Goal: Task Accomplishment & Management: Use online tool/utility

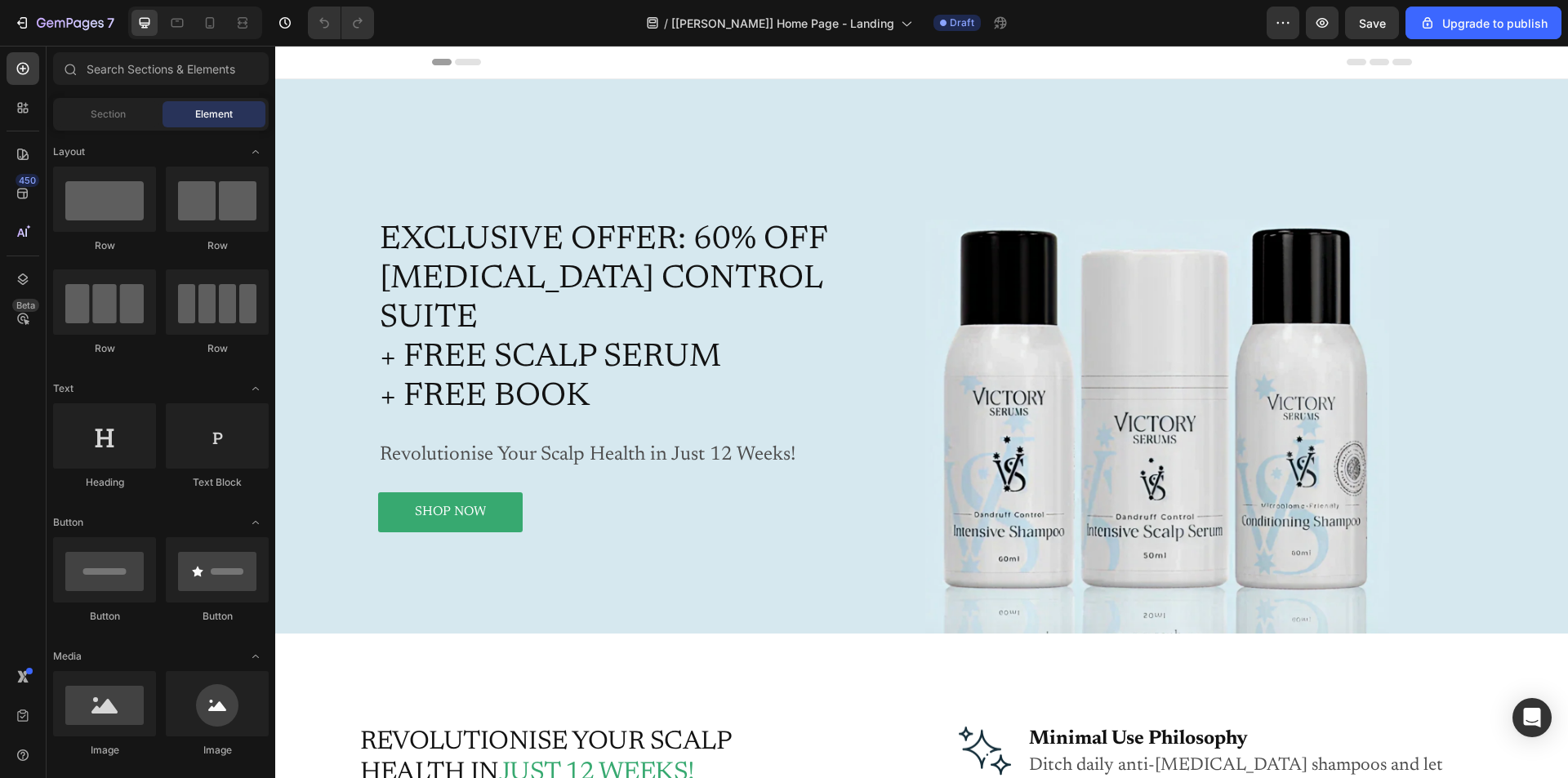
drag, startPoint x: 275, startPoint y: 45, endPoint x: 1112, endPoint y: 233, distance: 857.9
click at [1112, 233] on img at bounding box center [1157, 426] width 464 height 414
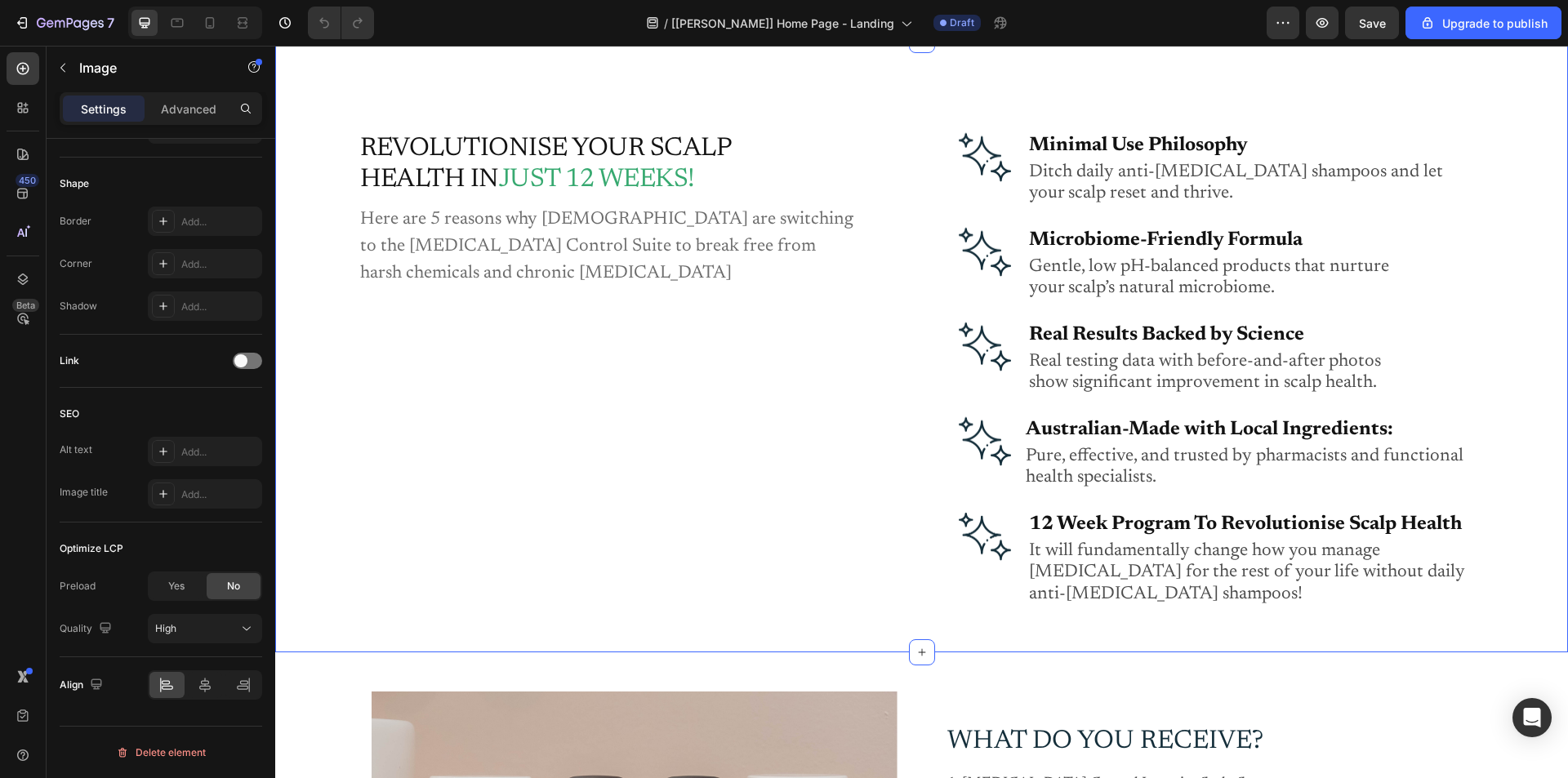
scroll to position [490, 0]
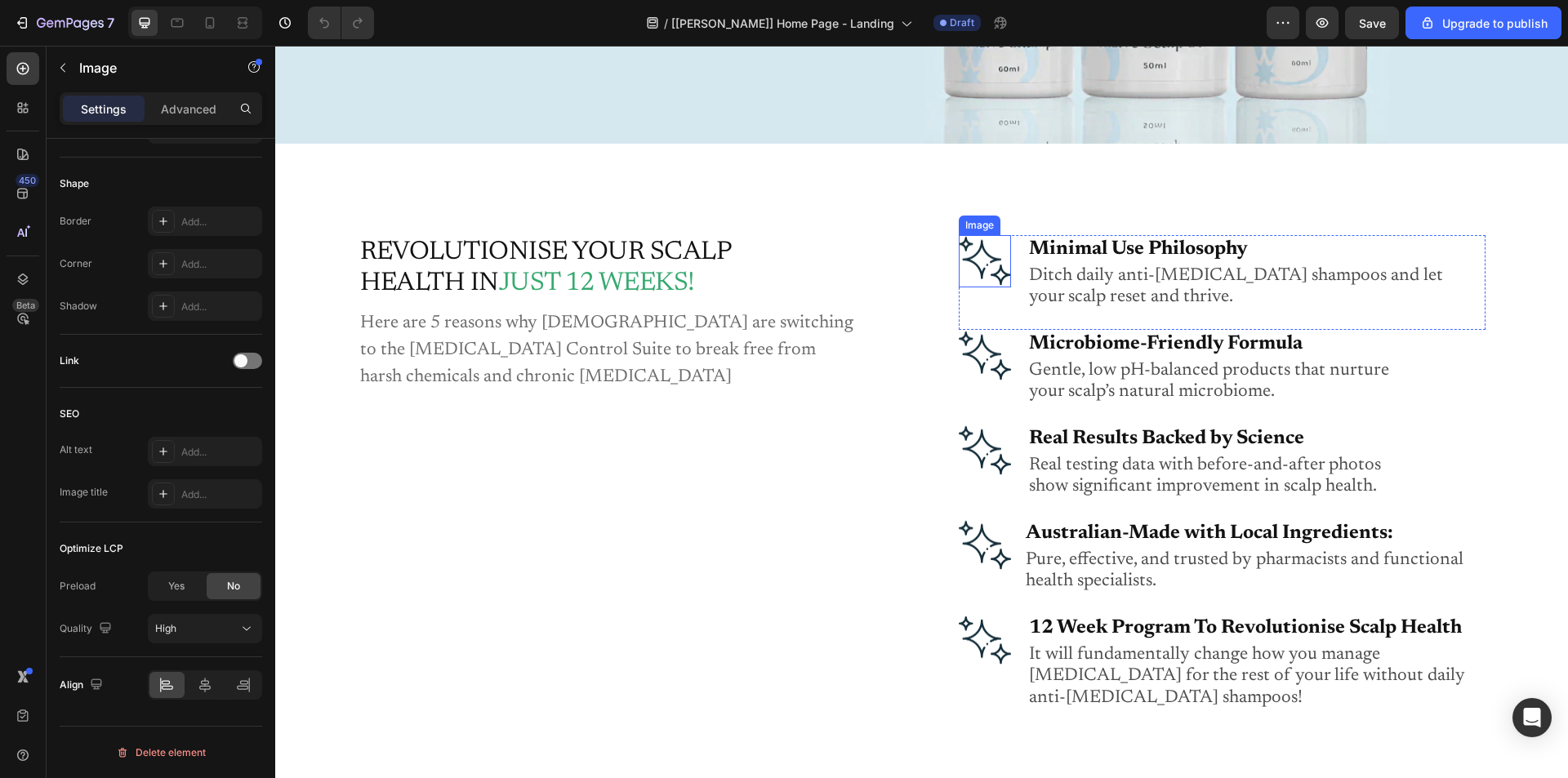
click at [969, 255] on img at bounding box center [985, 261] width 53 height 53
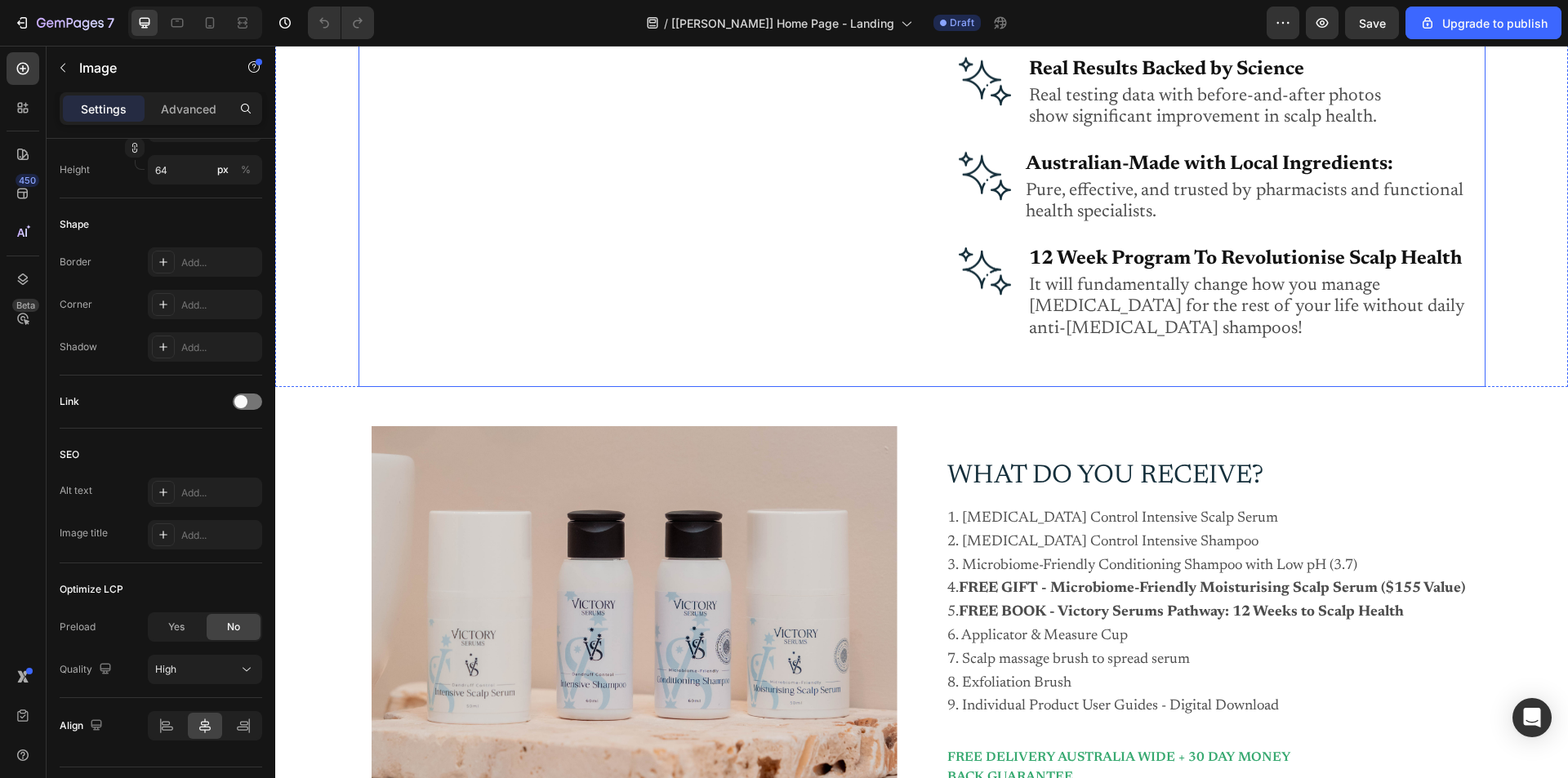
scroll to position [898, 0]
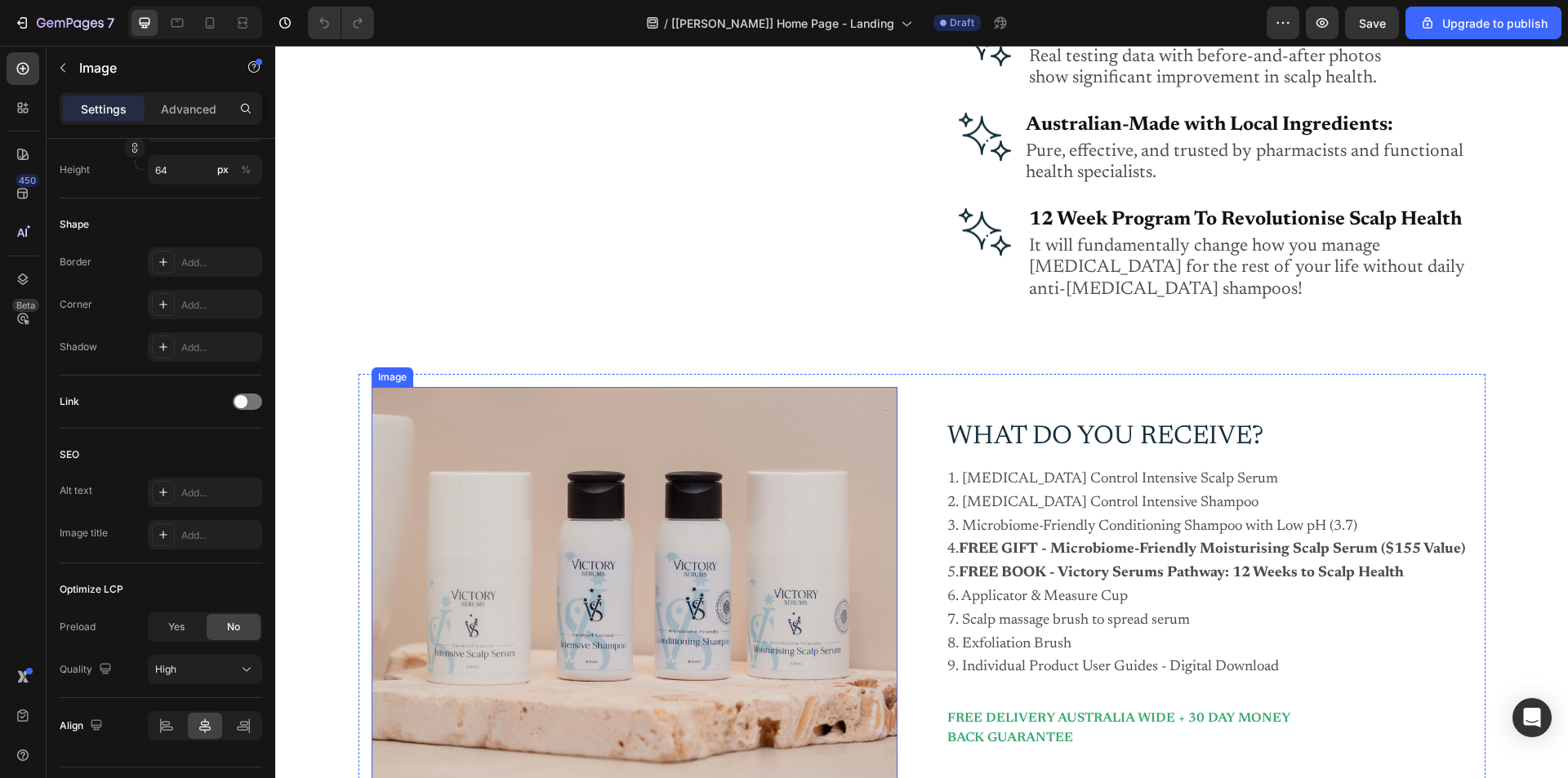
click at [736, 447] on img at bounding box center [634, 584] width 526 height 394
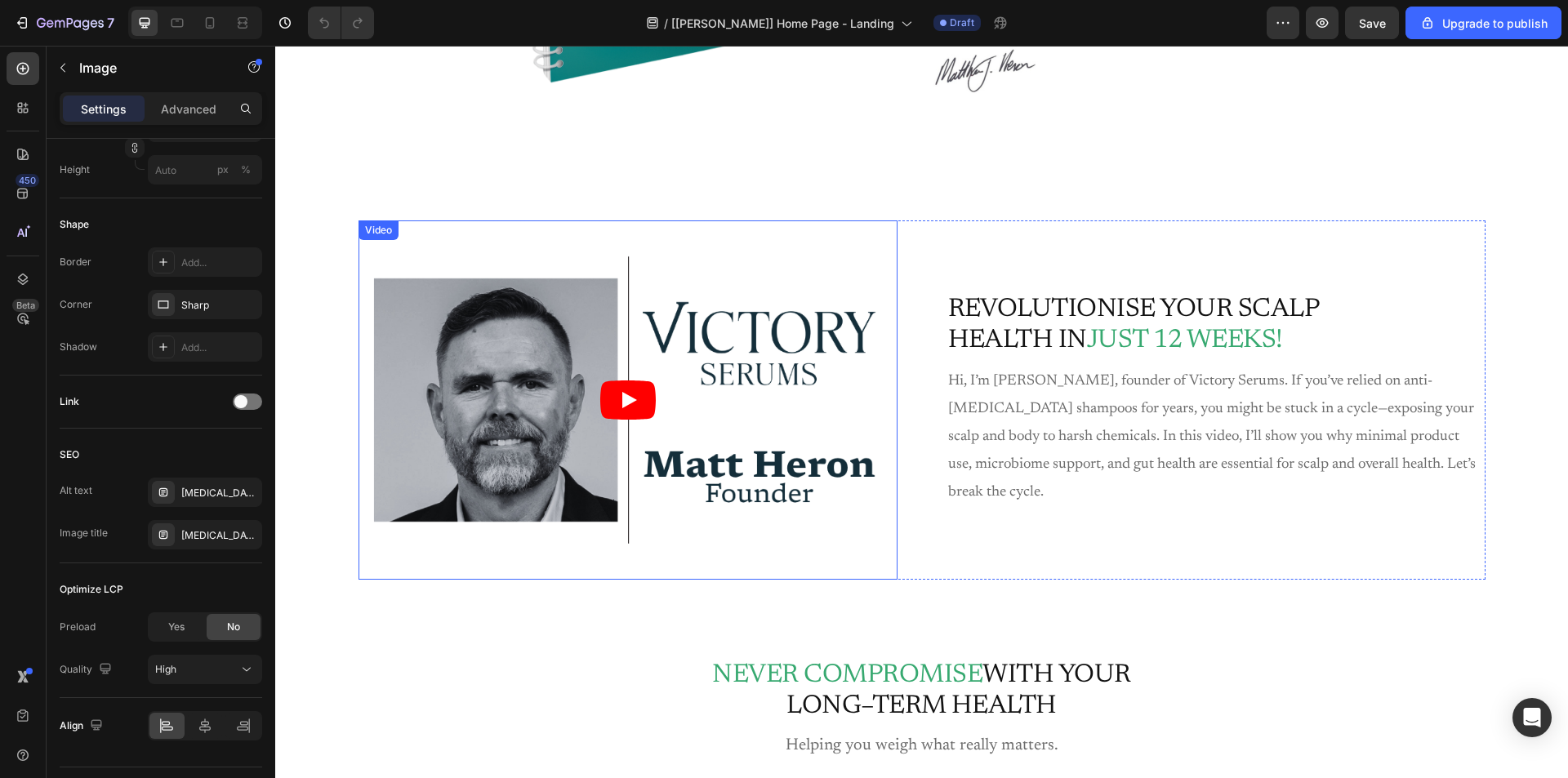
scroll to position [2122, 0]
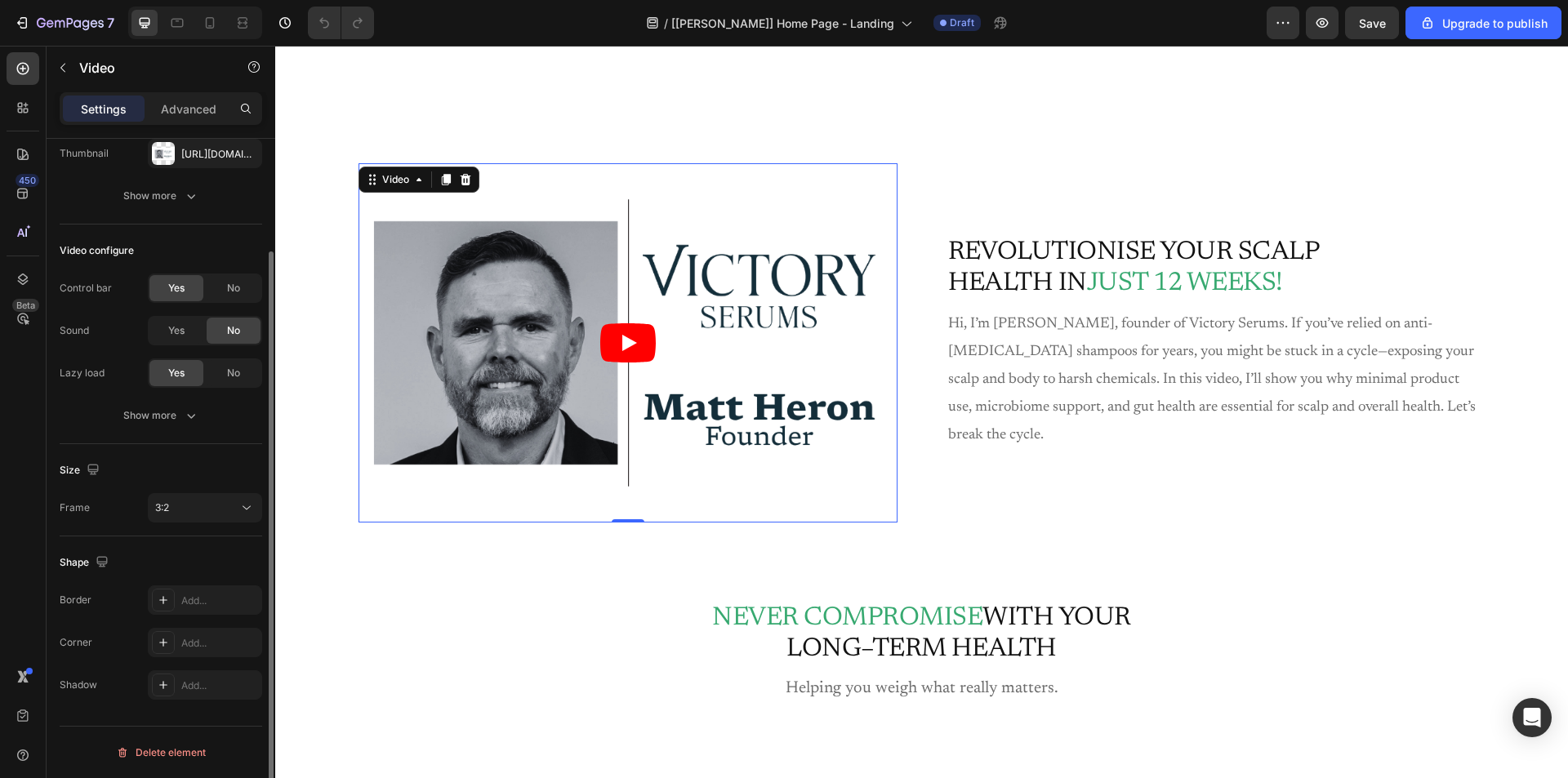
click at [766, 182] on article at bounding box center [628, 342] width 539 height 359
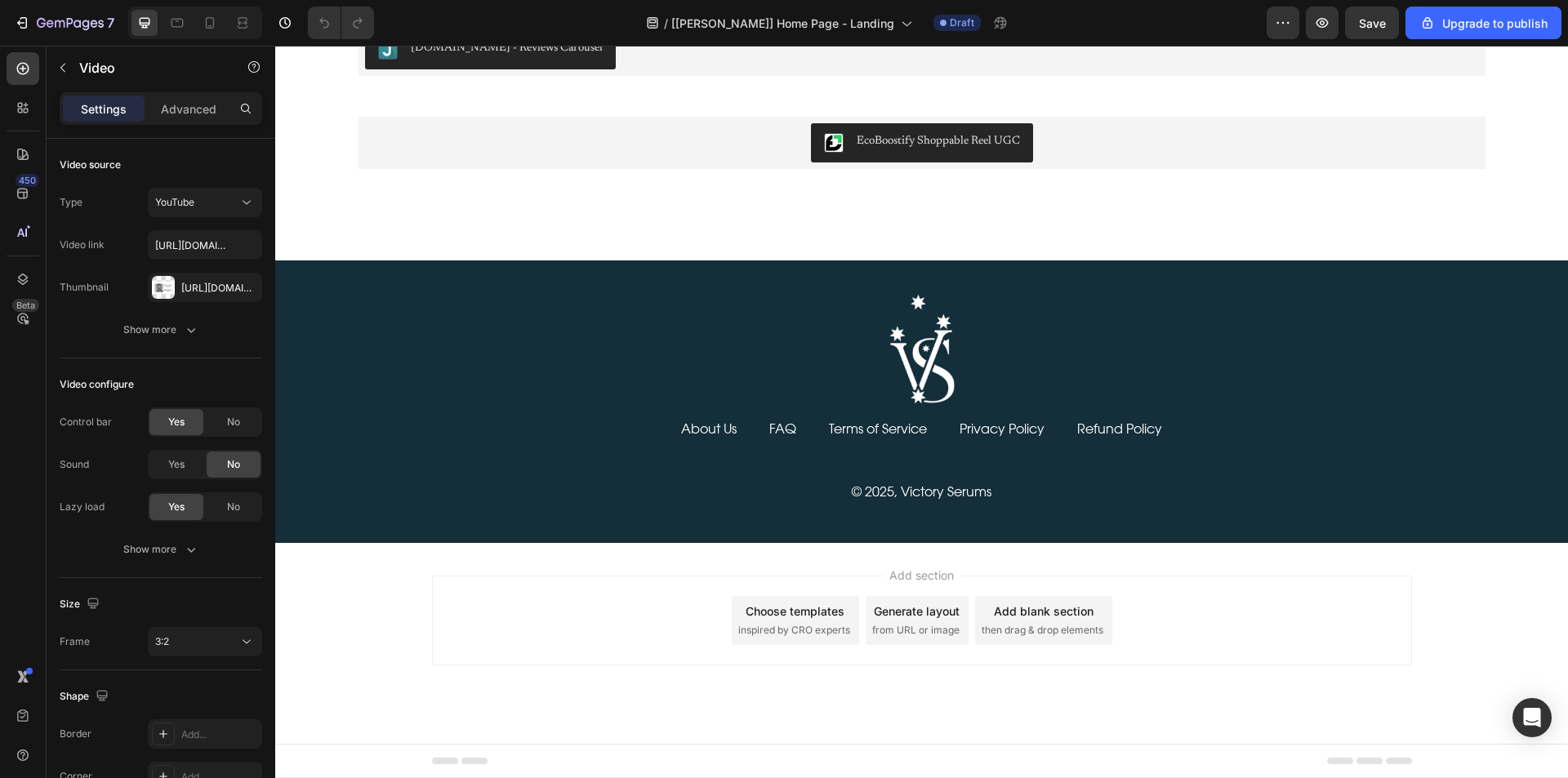
scroll to position [12456, 0]
click at [217, 20] on icon at bounding box center [209, 23] width 16 height 16
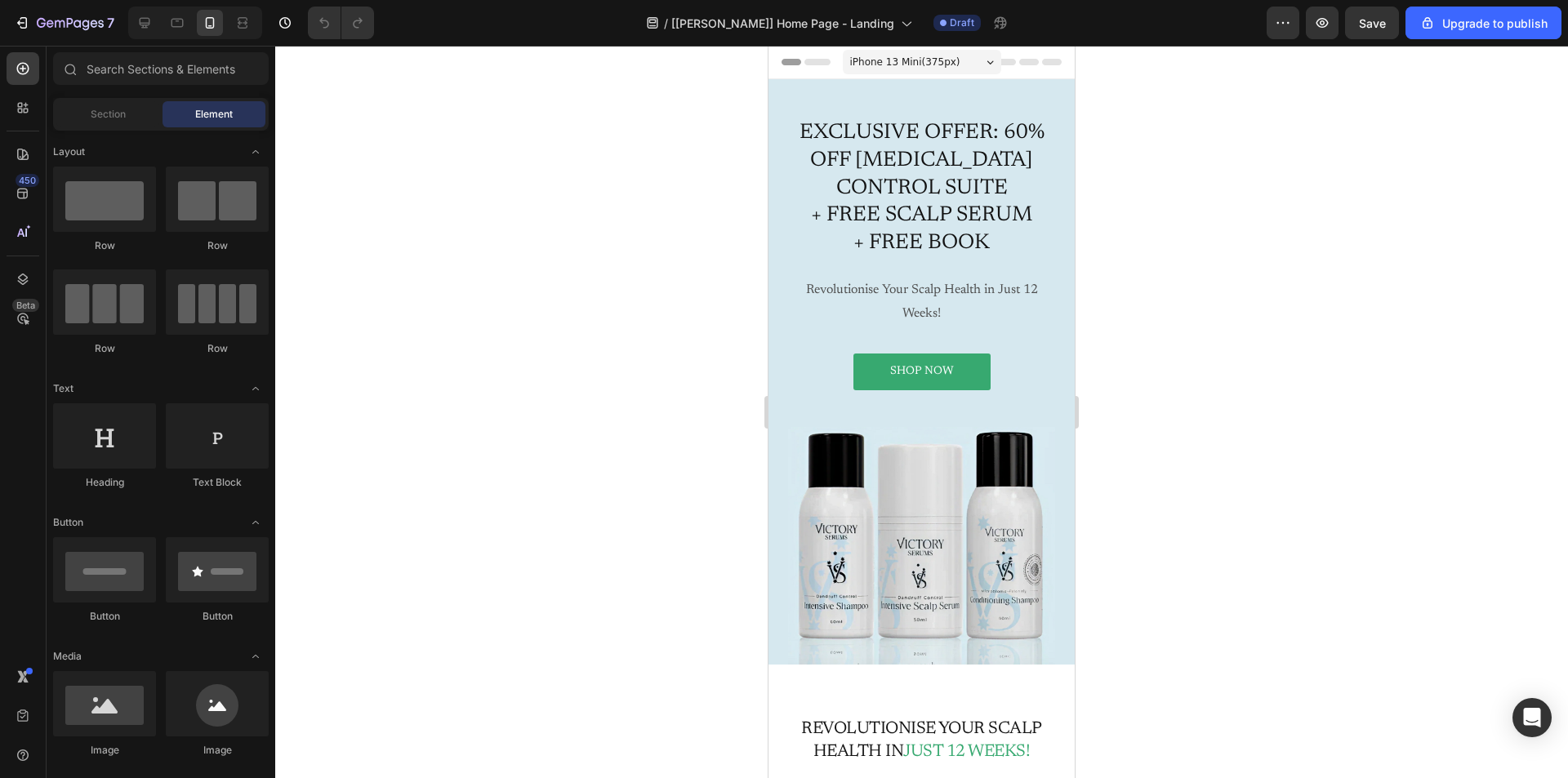
drag, startPoint x: 1068, startPoint y: 709, endPoint x: 1854, endPoint y: 78, distance: 1007.9
click at [778, 97] on div "Row" at bounding box center [785, 89] width 34 height 20
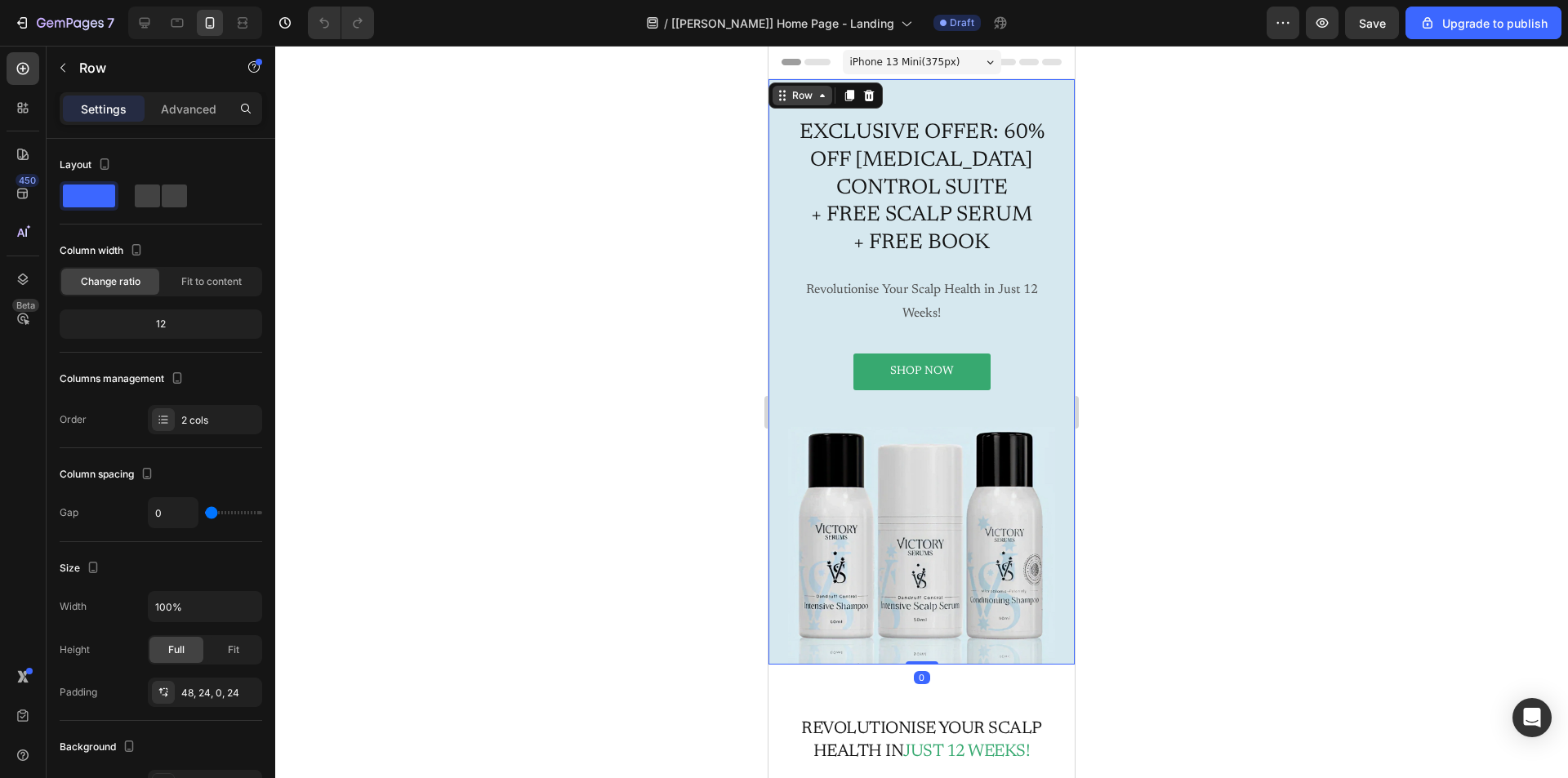
click at [780, 89] on icon at bounding box center [782, 95] width 13 height 13
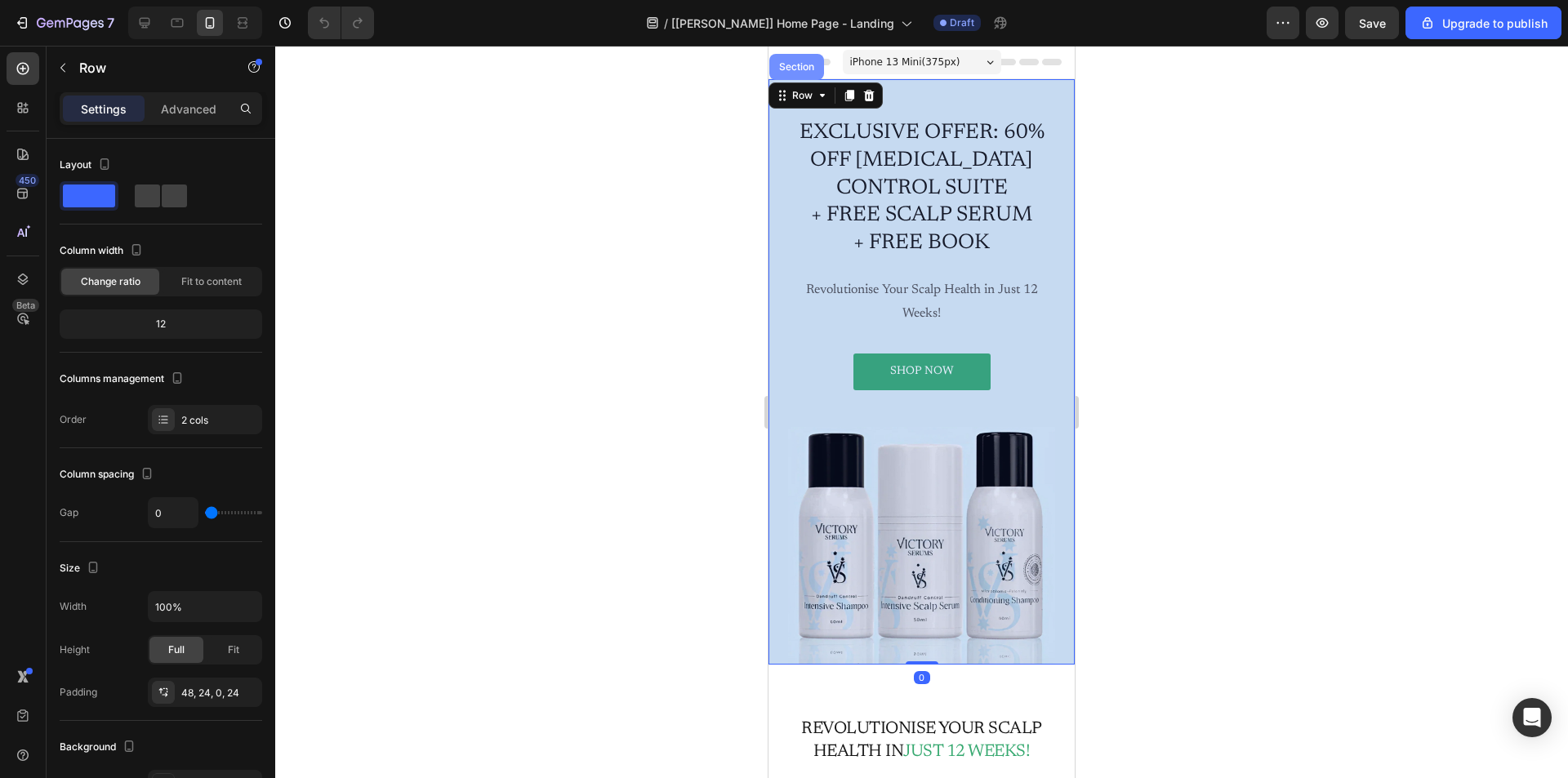
click at [788, 77] on div "Section" at bounding box center [796, 67] width 54 height 26
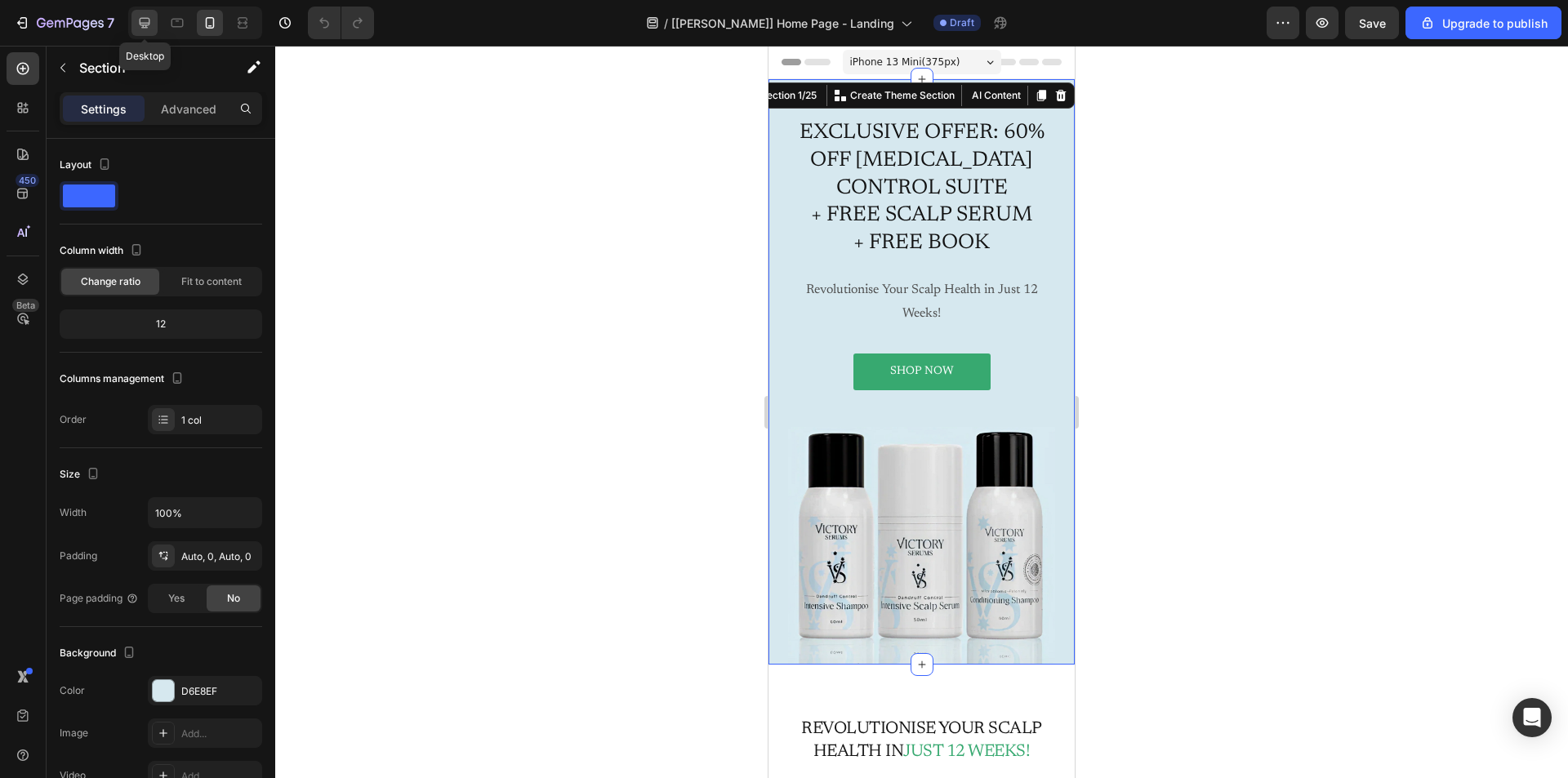
click at [137, 25] on icon at bounding box center [144, 23] width 16 height 16
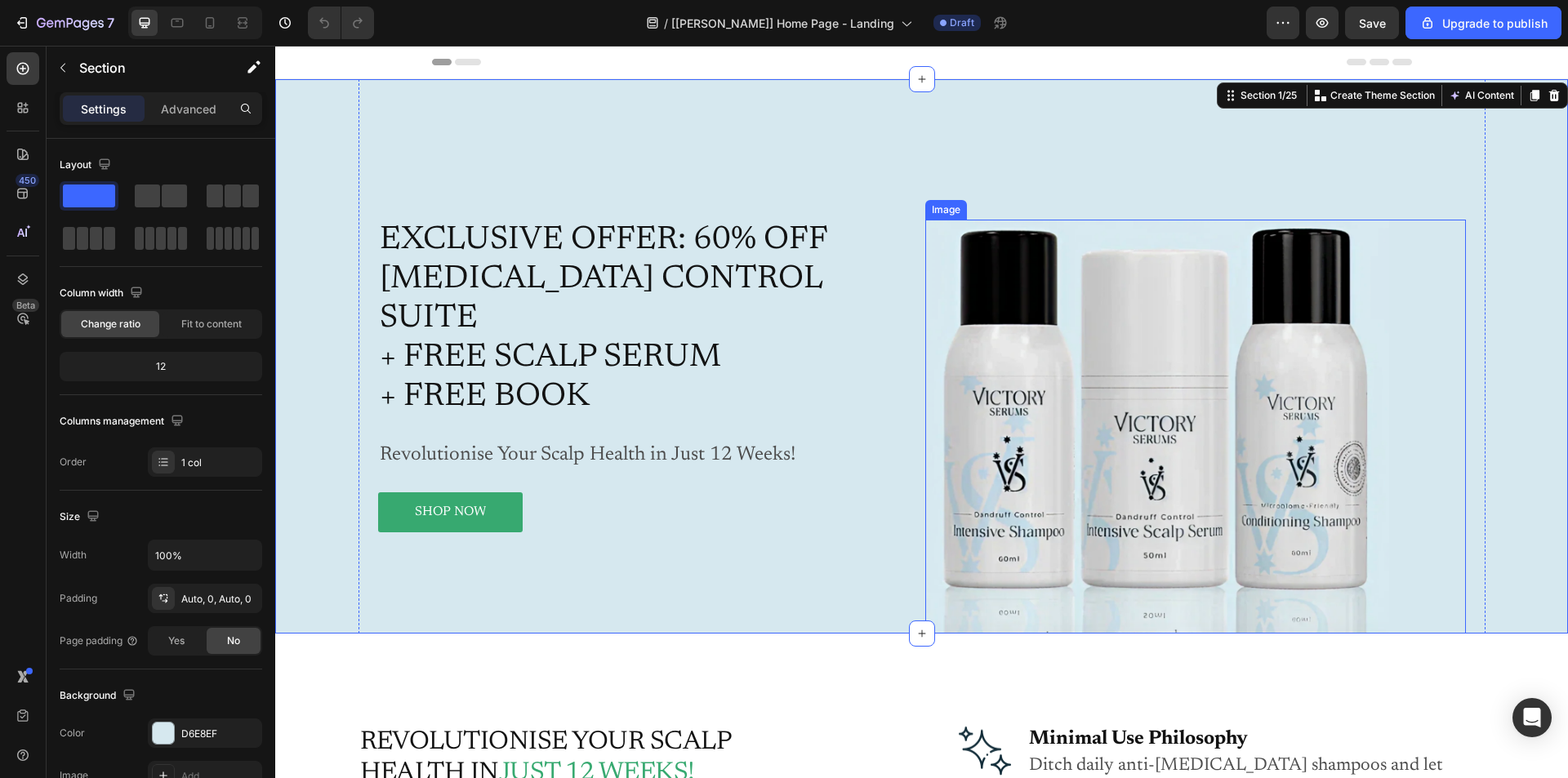
click at [1019, 335] on img at bounding box center [1157, 426] width 464 height 414
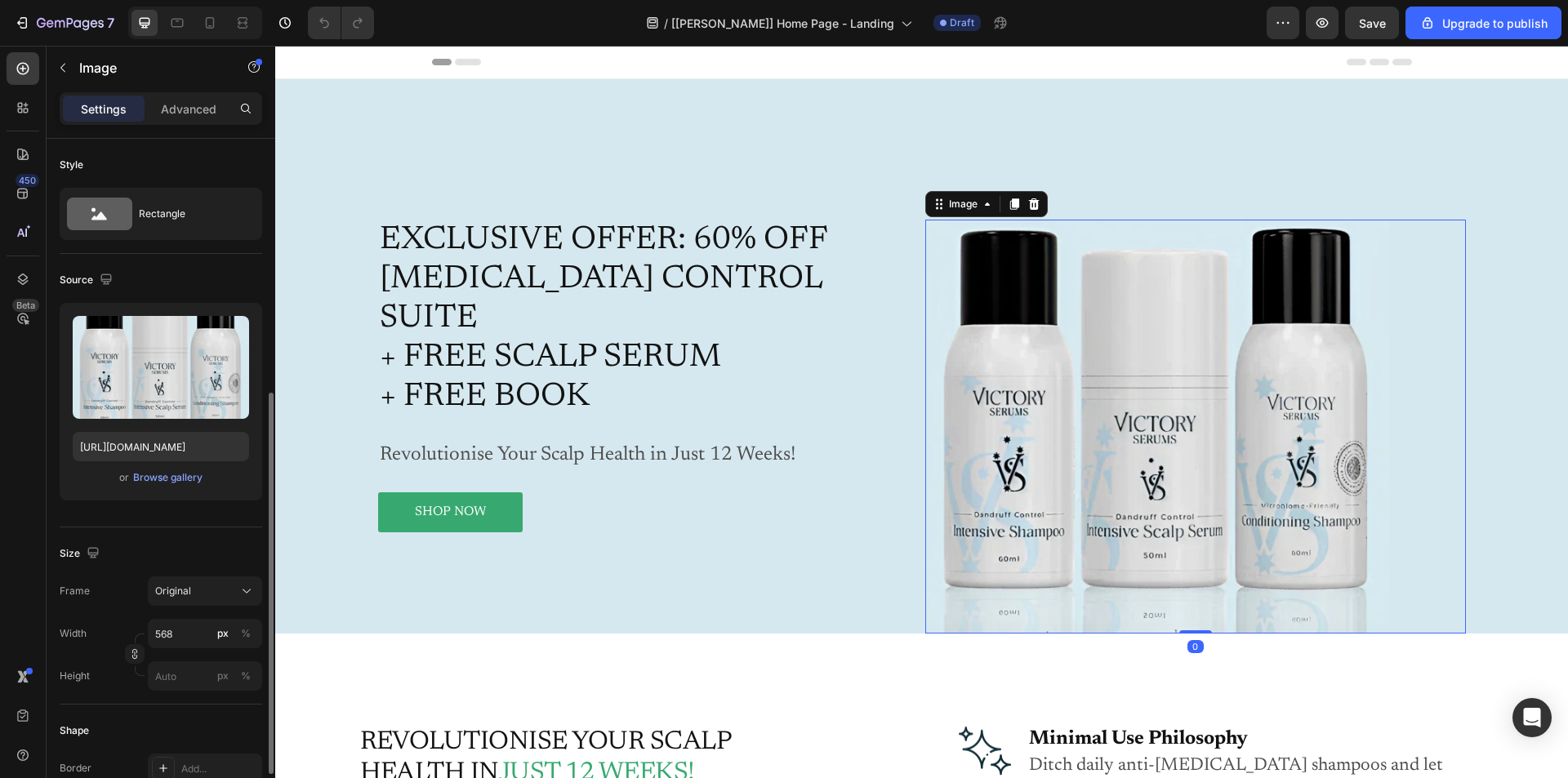
scroll to position [547, 0]
